Goal: Information Seeking & Learning: Learn about a topic

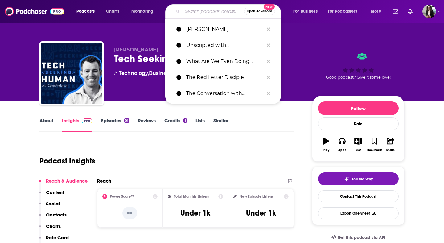
click at [216, 10] on input "Search podcasts, credits, & more..." at bounding box center [213, 11] width 62 height 10
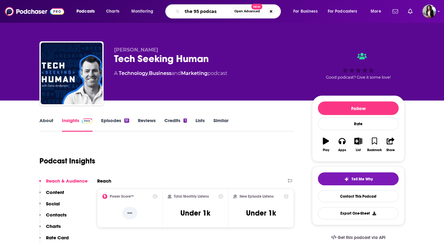
type input "the 95 podcast"
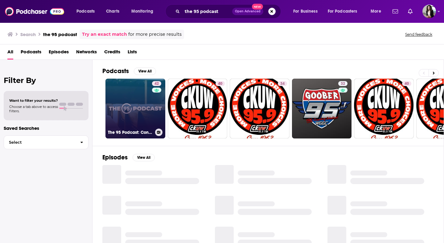
click at [127, 105] on link "42 The 95 Podcast: Conversations for Small-Church Pastors" at bounding box center [136, 109] width 60 height 60
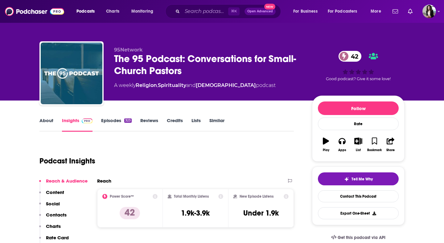
click at [44, 124] on link "About" at bounding box center [46, 125] width 14 height 14
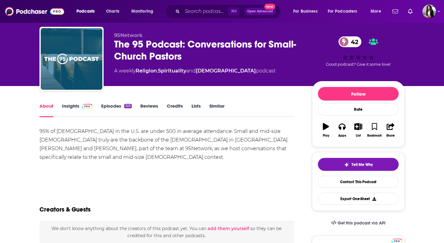
scroll to position [18, 0]
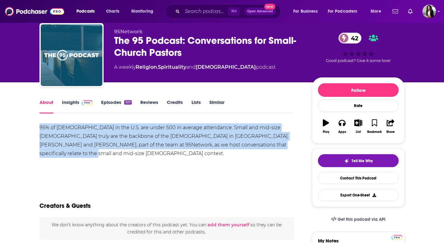
drag, startPoint x: 290, startPoint y: 147, endPoint x: 37, endPoint y: 130, distance: 253.2
copy div "95% of [DEMOGRAPHIC_DATA] in the U.S. are under 500 in average attendance. Smal…"
